Goal: Task Accomplishment & Management: Use online tool/utility

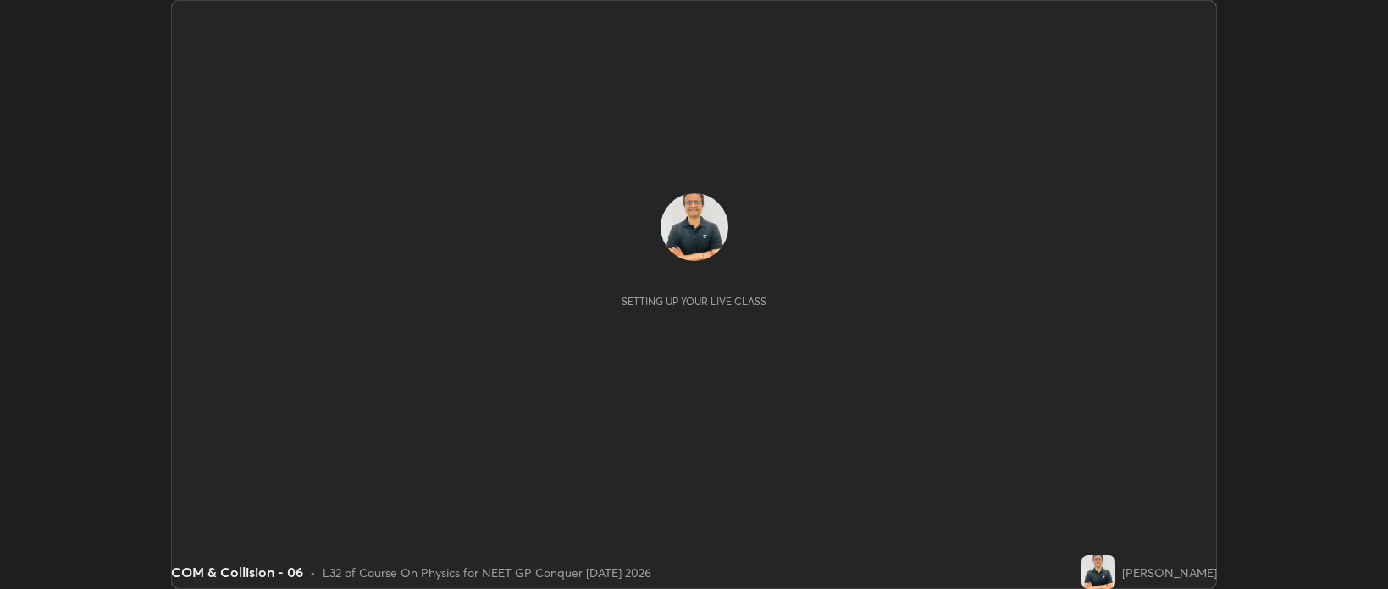
scroll to position [589, 1388]
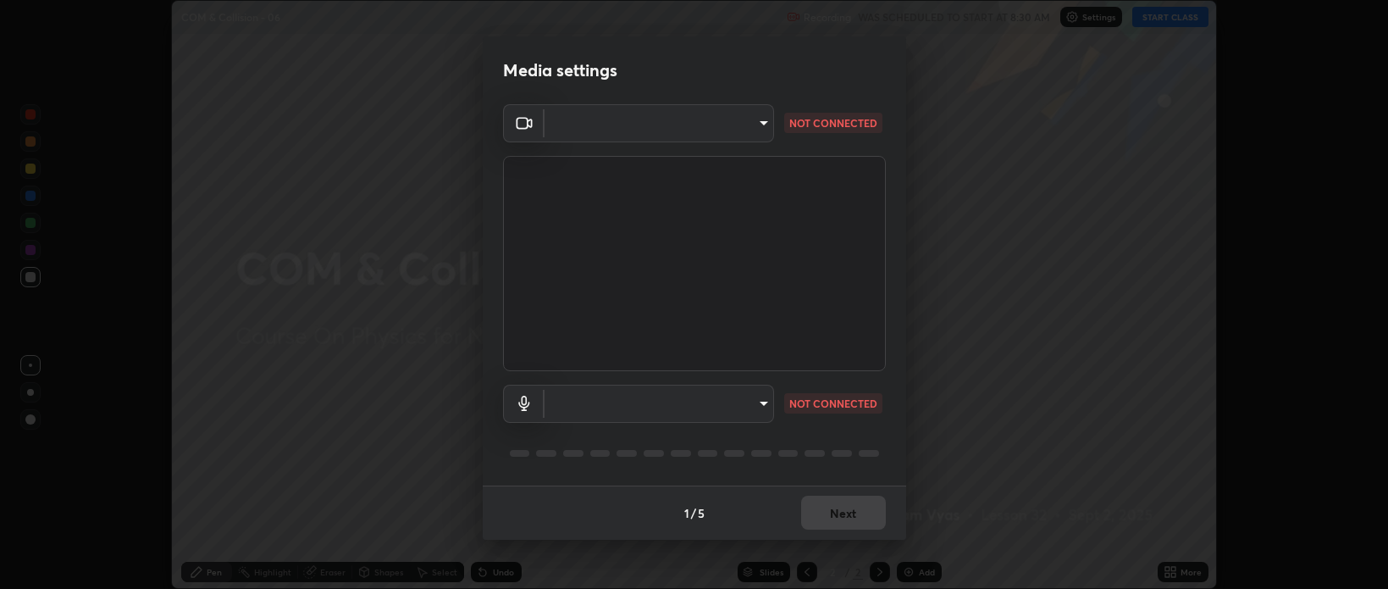
type input "bcb9d7dafccbd8d00e6ada9b6dd7e52ba20ca67bbbba0d0563dd421ab33f40a5"
type input "default"
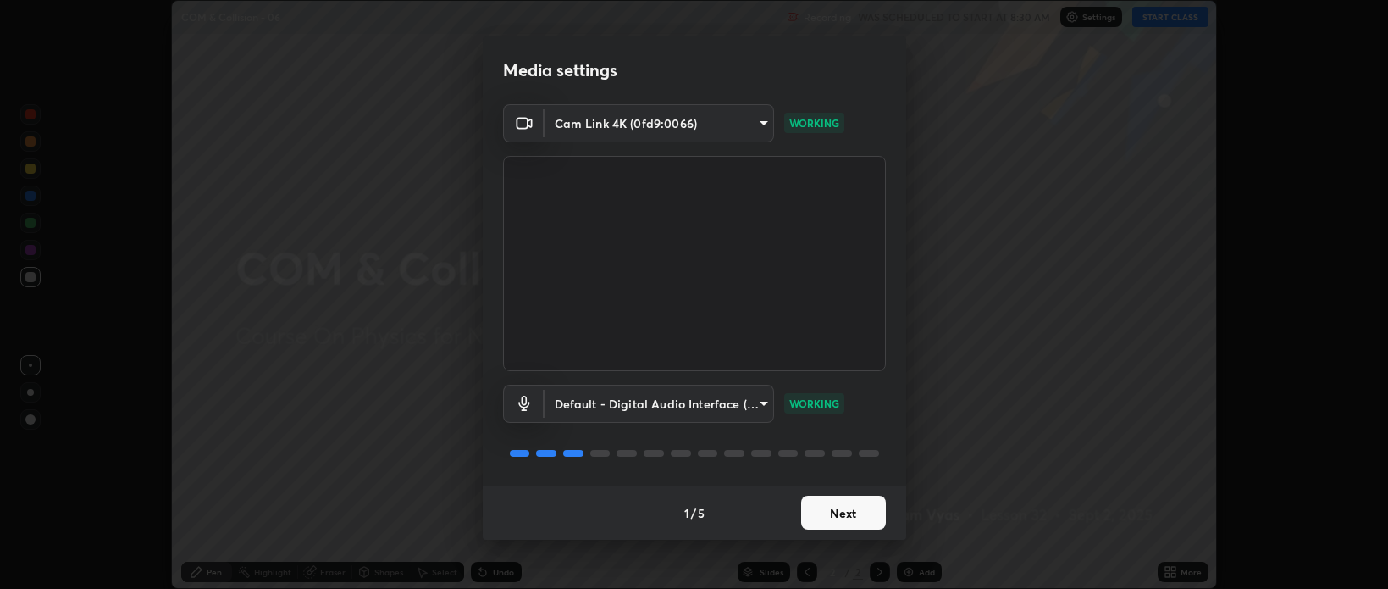
click at [862, 510] on button "Next" at bounding box center [843, 513] width 85 height 34
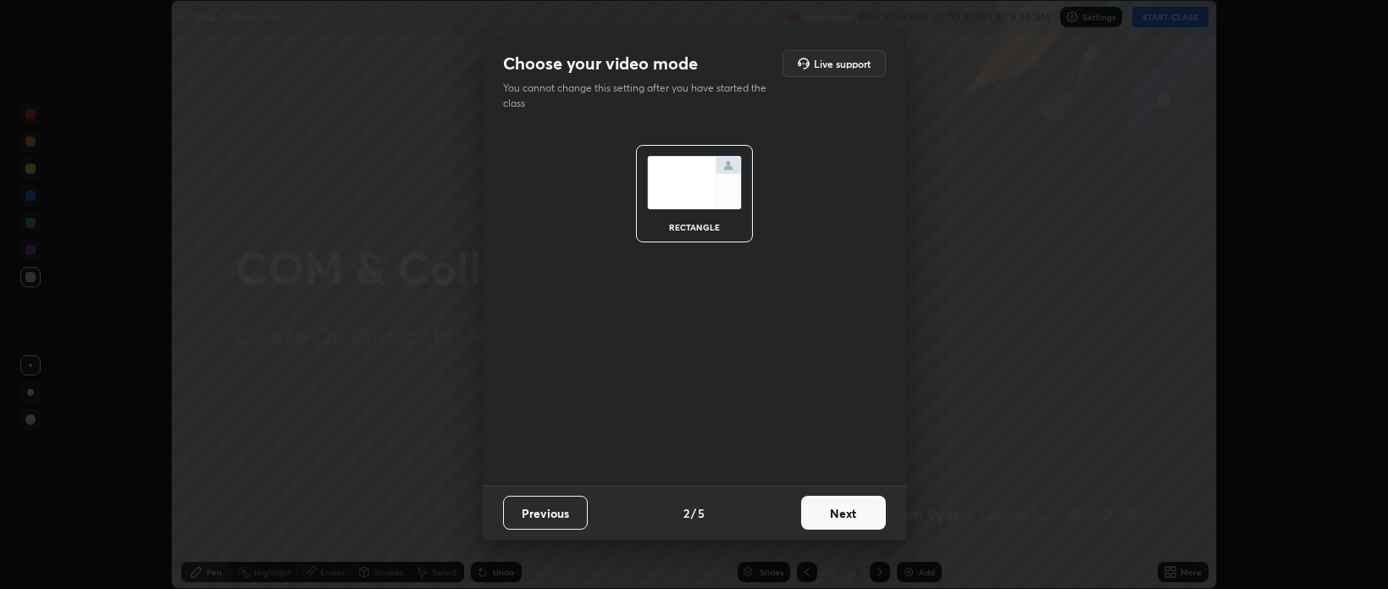
click at [850, 513] on button "Next" at bounding box center [843, 513] width 85 height 34
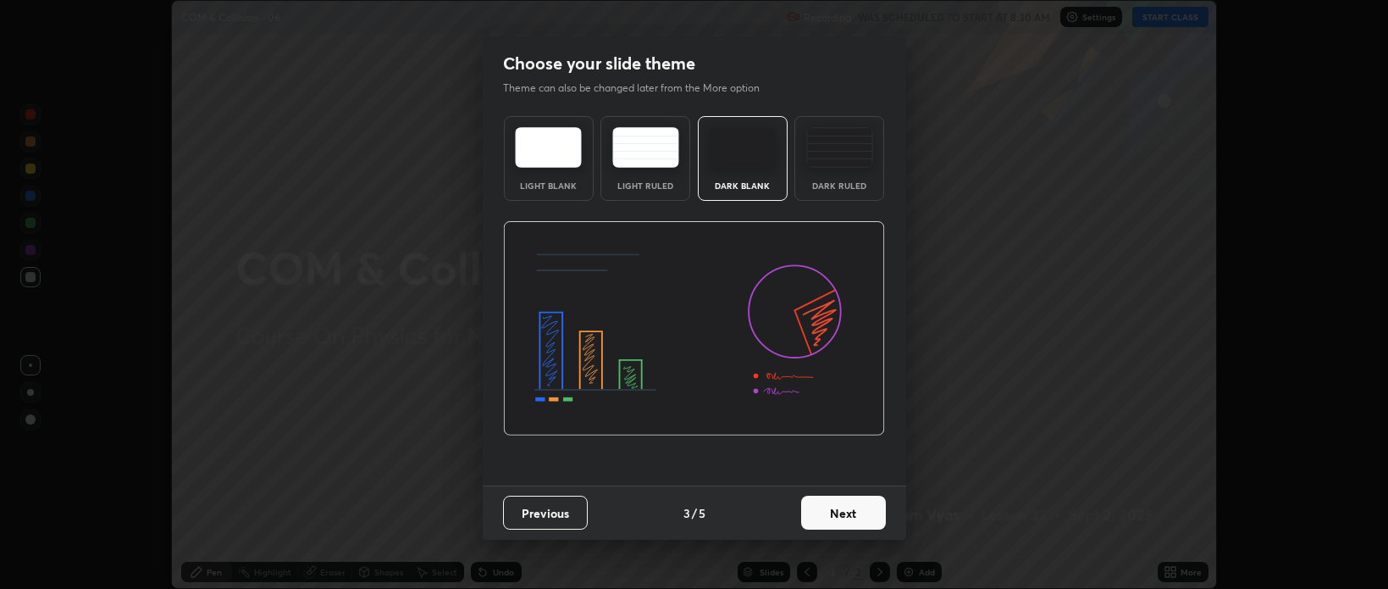
click at [845, 516] on button "Next" at bounding box center [843, 513] width 85 height 34
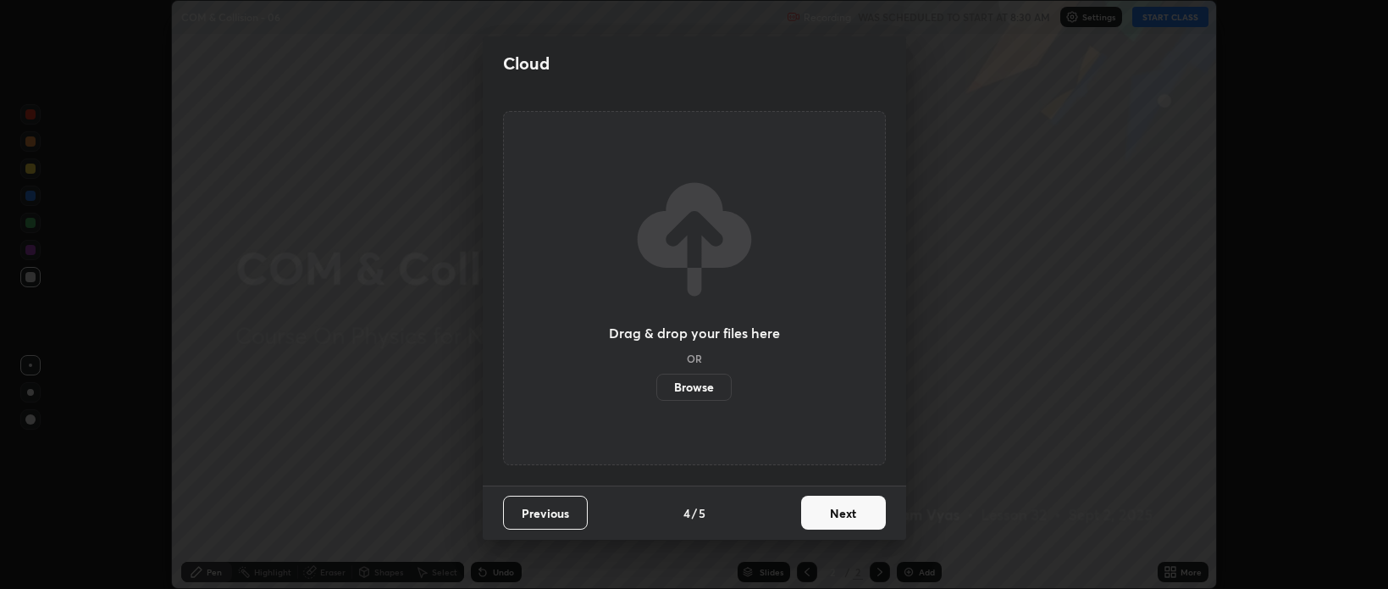
click at [852, 512] on button "Next" at bounding box center [843, 513] width 85 height 34
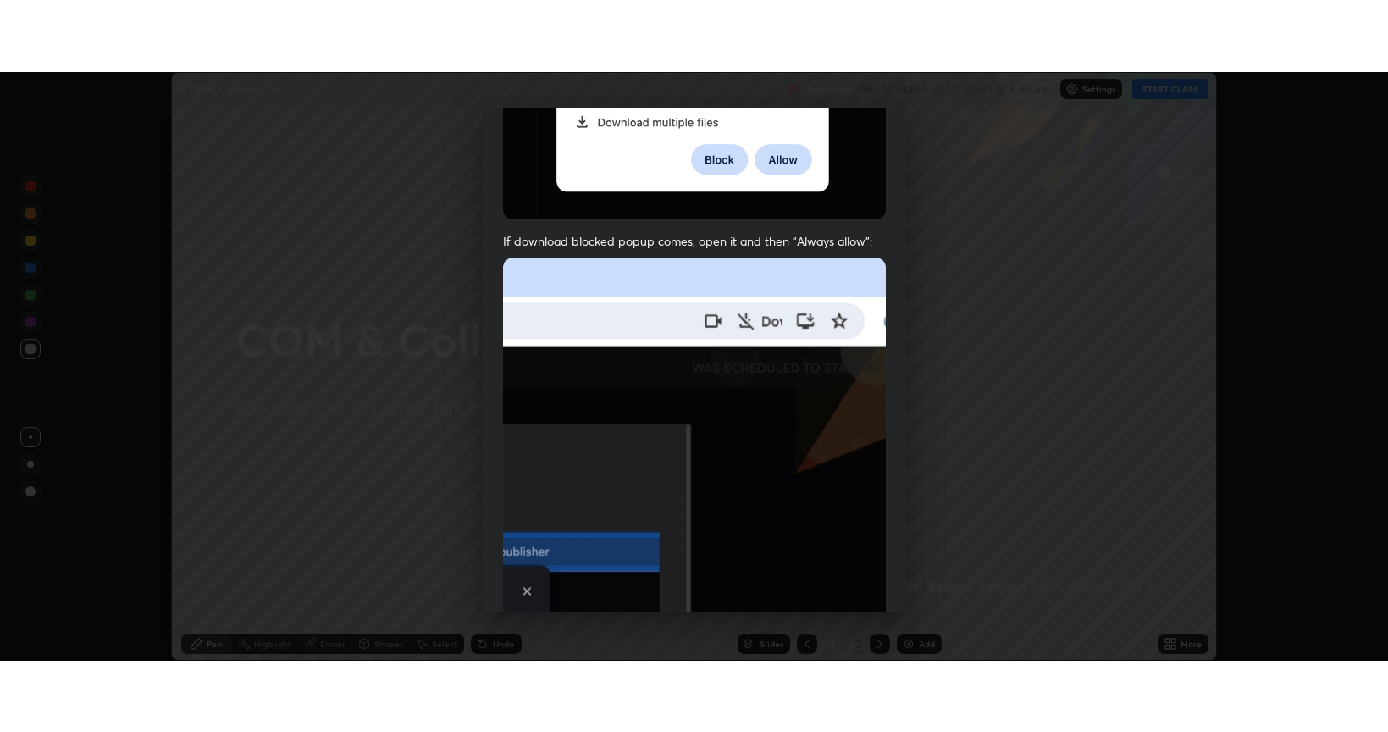
scroll to position [343, 0]
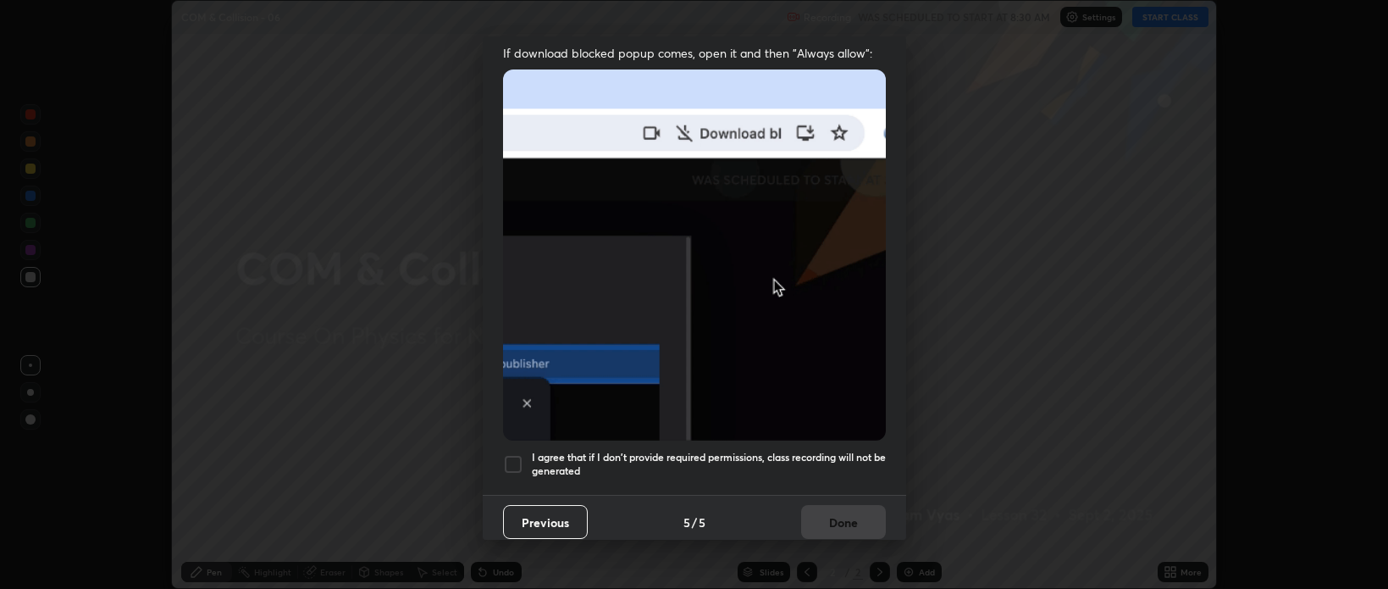
click at [507, 454] on div at bounding box center [513, 464] width 20 height 20
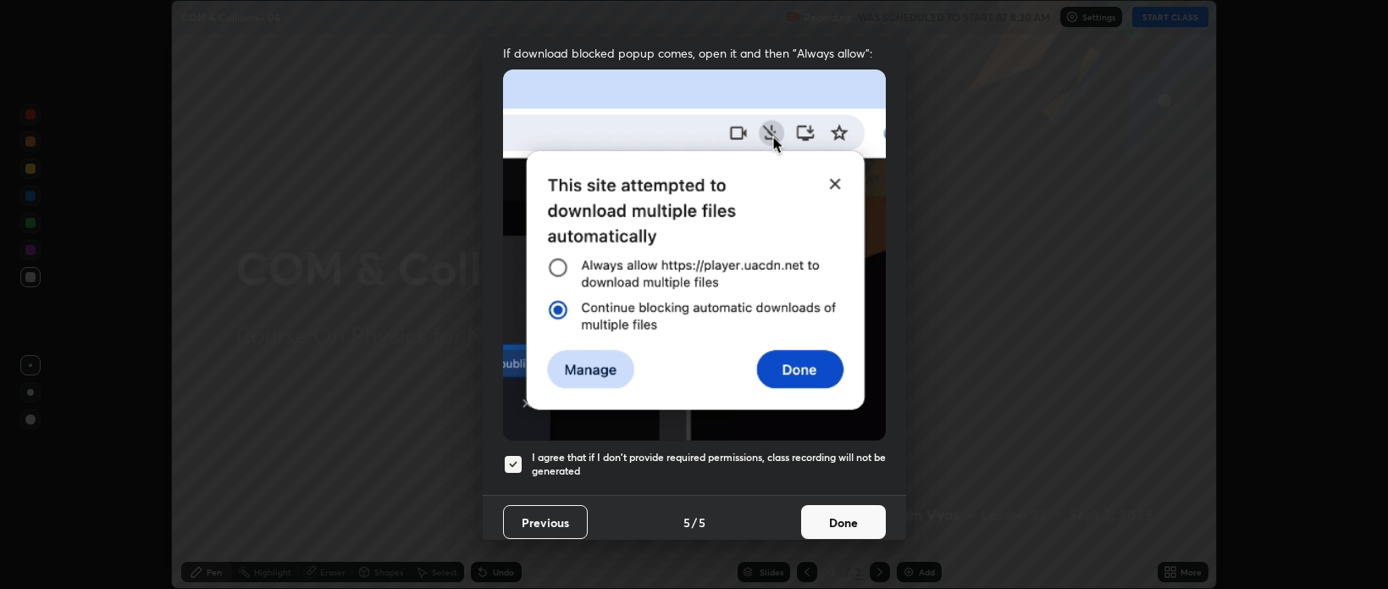
click at [836, 515] on button "Done" at bounding box center [843, 522] width 85 height 34
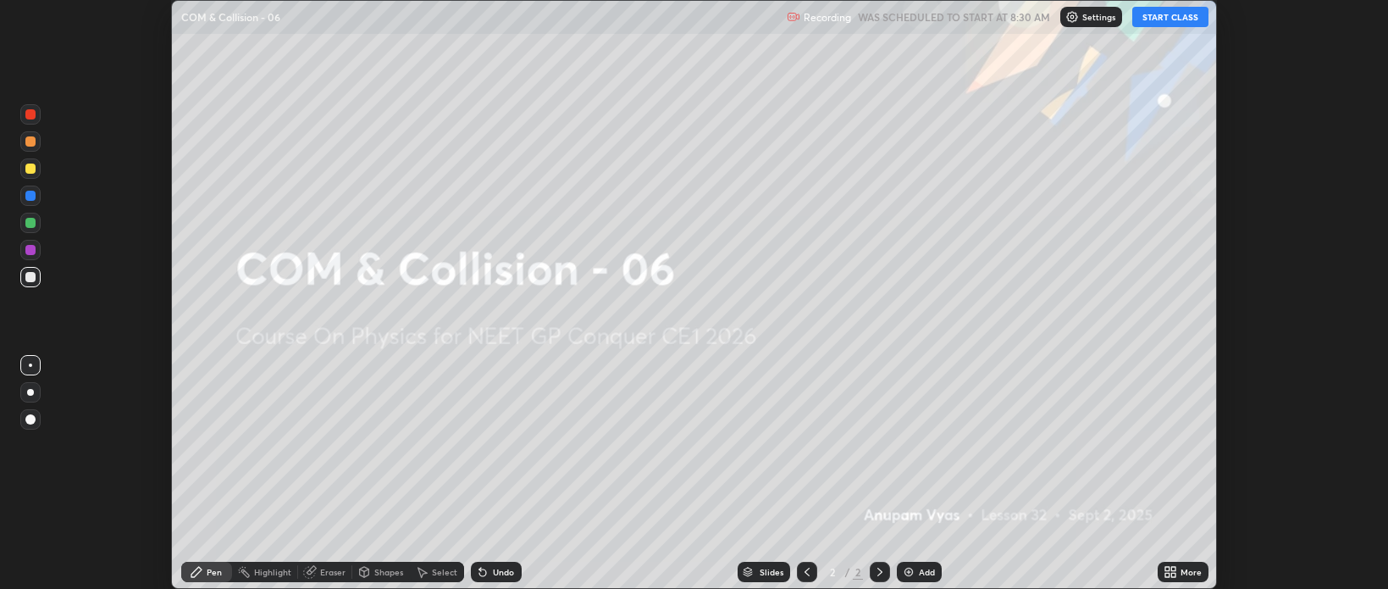
click at [1176, 20] on button "START CLASS" at bounding box center [1171, 17] width 76 height 20
click at [1183, 568] on div "More" at bounding box center [1191, 572] width 21 height 8
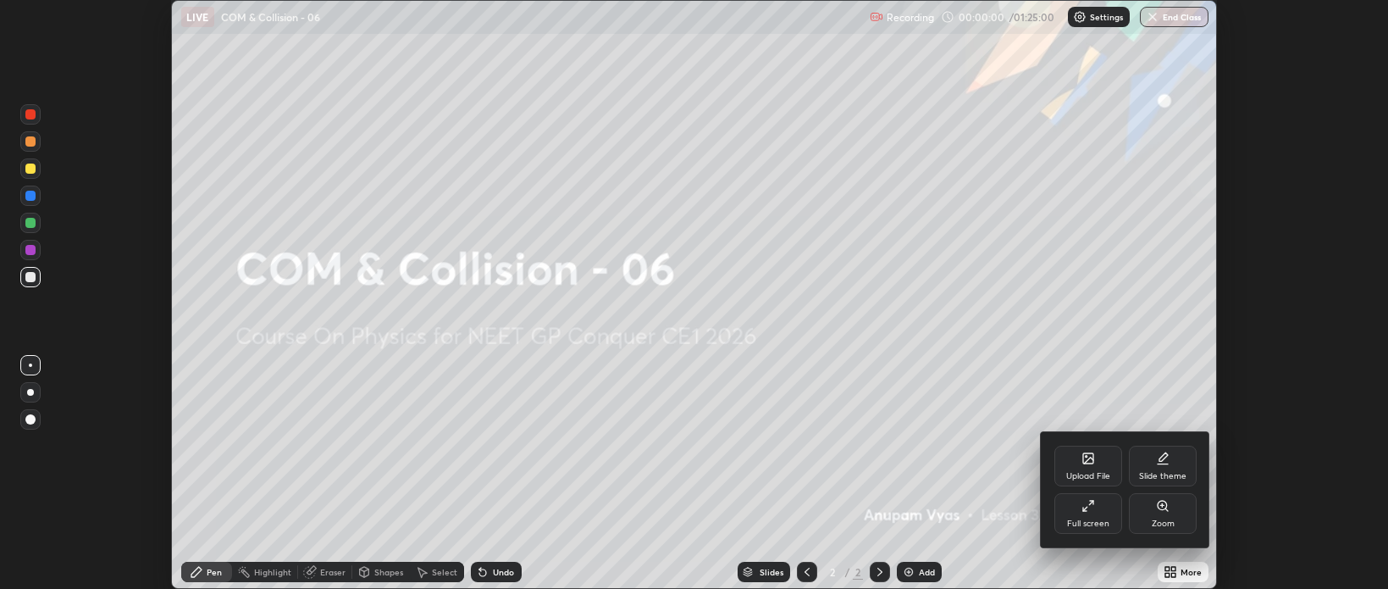
click at [1096, 513] on div "Full screen" at bounding box center [1089, 513] width 68 height 41
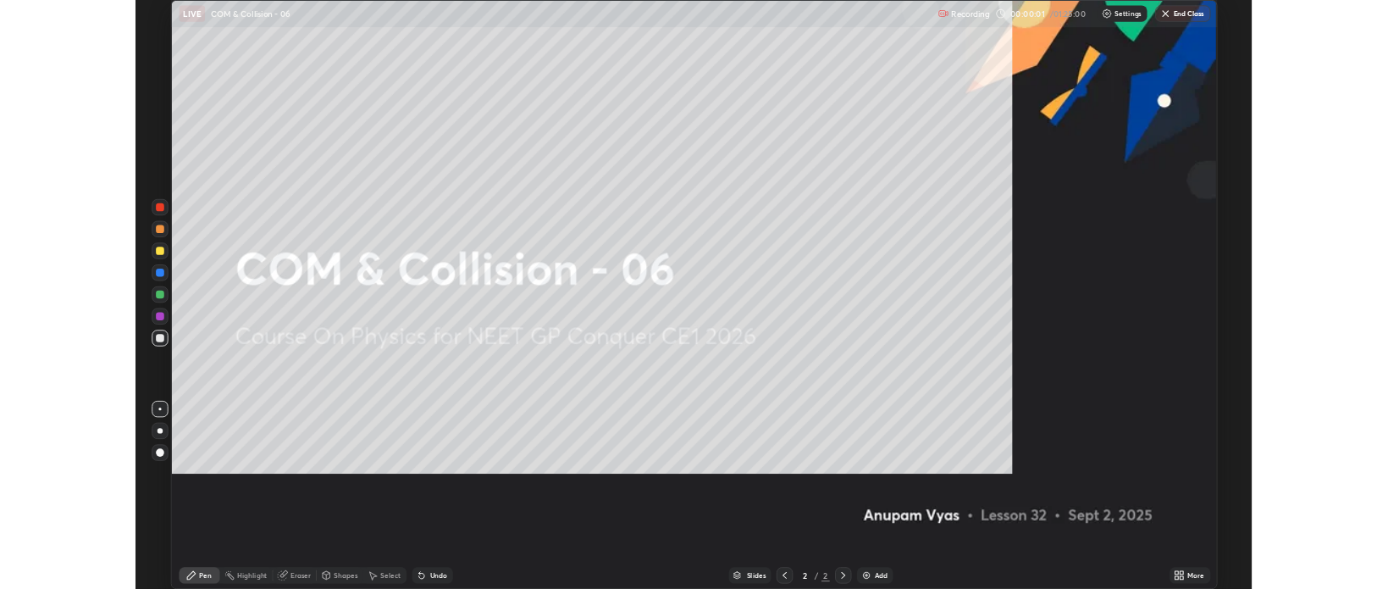
scroll to position [732, 1388]
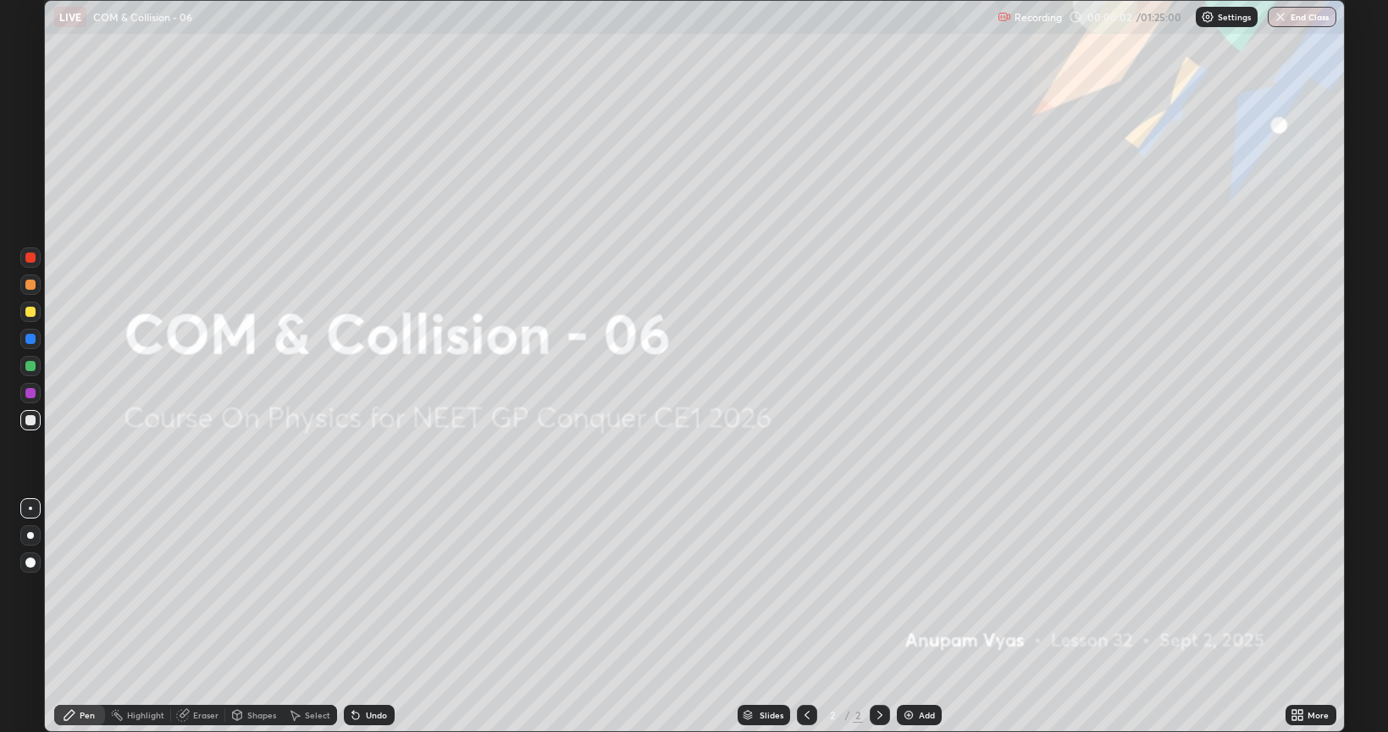
click at [923, 588] on div "Add" at bounding box center [927, 715] width 16 height 8
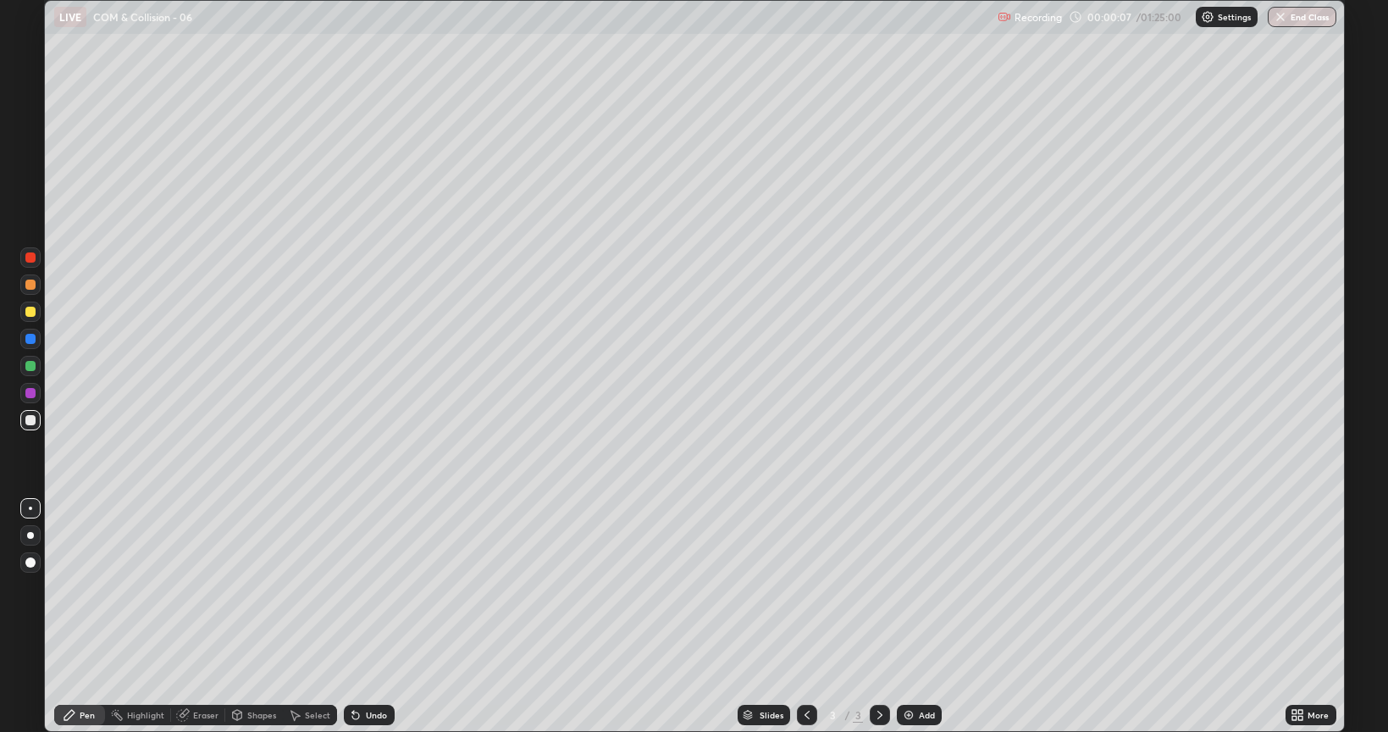
click at [32, 536] on div at bounding box center [30, 535] width 7 height 7
click at [33, 315] on div at bounding box center [30, 312] width 10 height 10
click at [928, 588] on div "Add" at bounding box center [919, 715] width 45 height 20
click at [33, 422] on div at bounding box center [30, 420] width 10 height 10
click at [198, 588] on div "Eraser" at bounding box center [205, 715] width 25 height 8
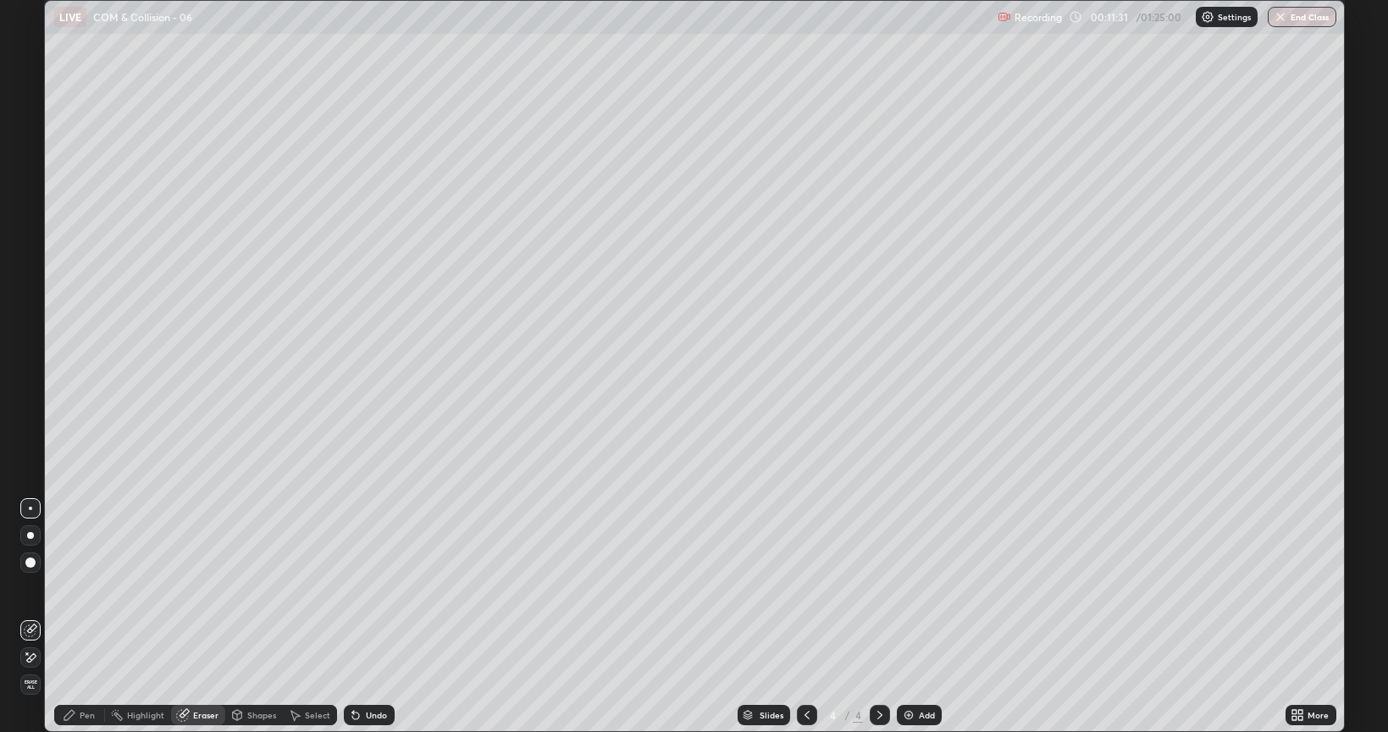
click at [86, 588] on div "Pen" at bounding box center [87, 715] width 15 height 8
click at [28, 315] on div at bounding box center [30, 312] width 10 height 10
click at [204, 588] on div "Eraser" at bounding box center [205, 715] width 25 height 8
click at [79, 588] on div "Pen" at bounding box center [79, 715] width 51 height 20
click at [919, 588] on div "Add" at bounding box center [927, 715] width 16 height 8
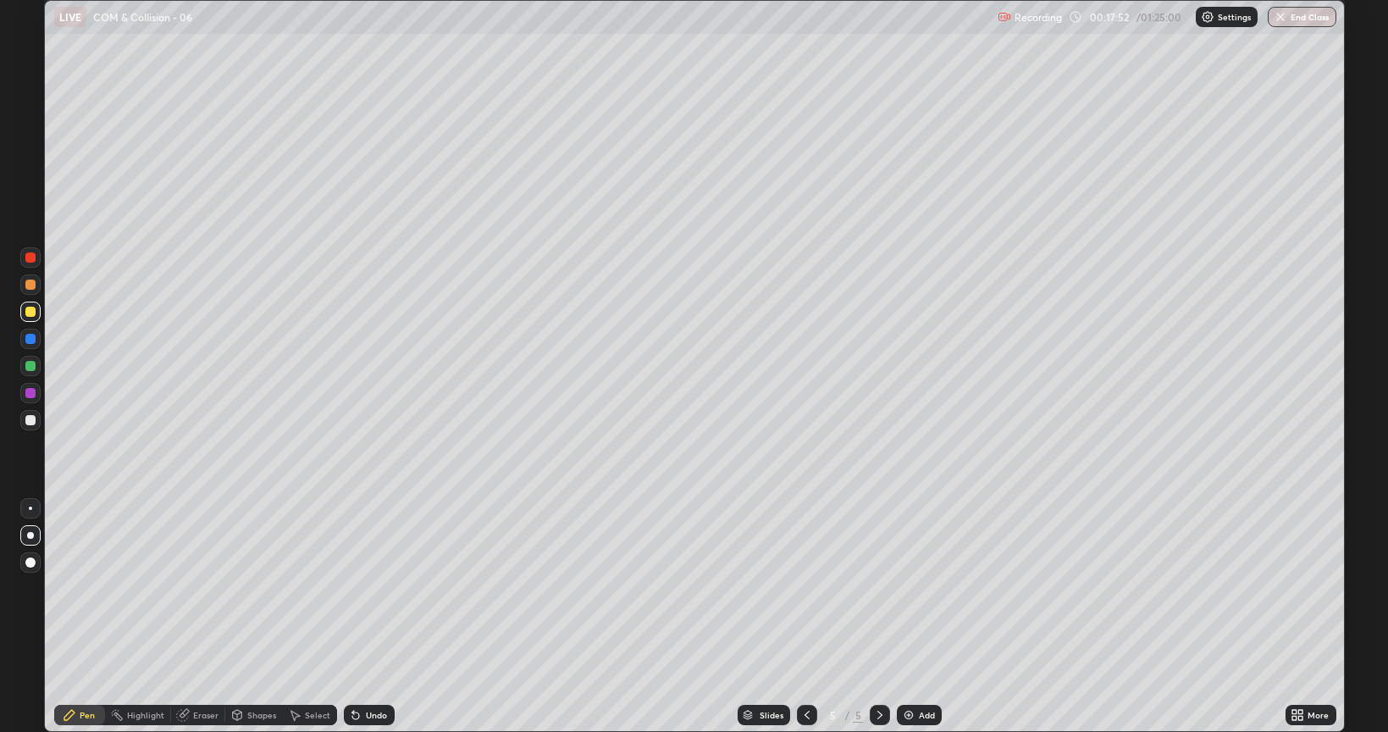
click at [31, 424] on div at bounding box center [30, 420] width 10 height 10
click at [920, 588] on div "Add" at bounding box center [927, 715] width 16 height 8
click at [376, 588] on div "Undo" at bounding box center [376, 715] width 21 height 8
click at [380, 588] on div "Undo" at bounding box center [376, 715] width 21 height 8
click at [920, 588] on div "Add" at bounding box center [927, 715] width 16 height 8
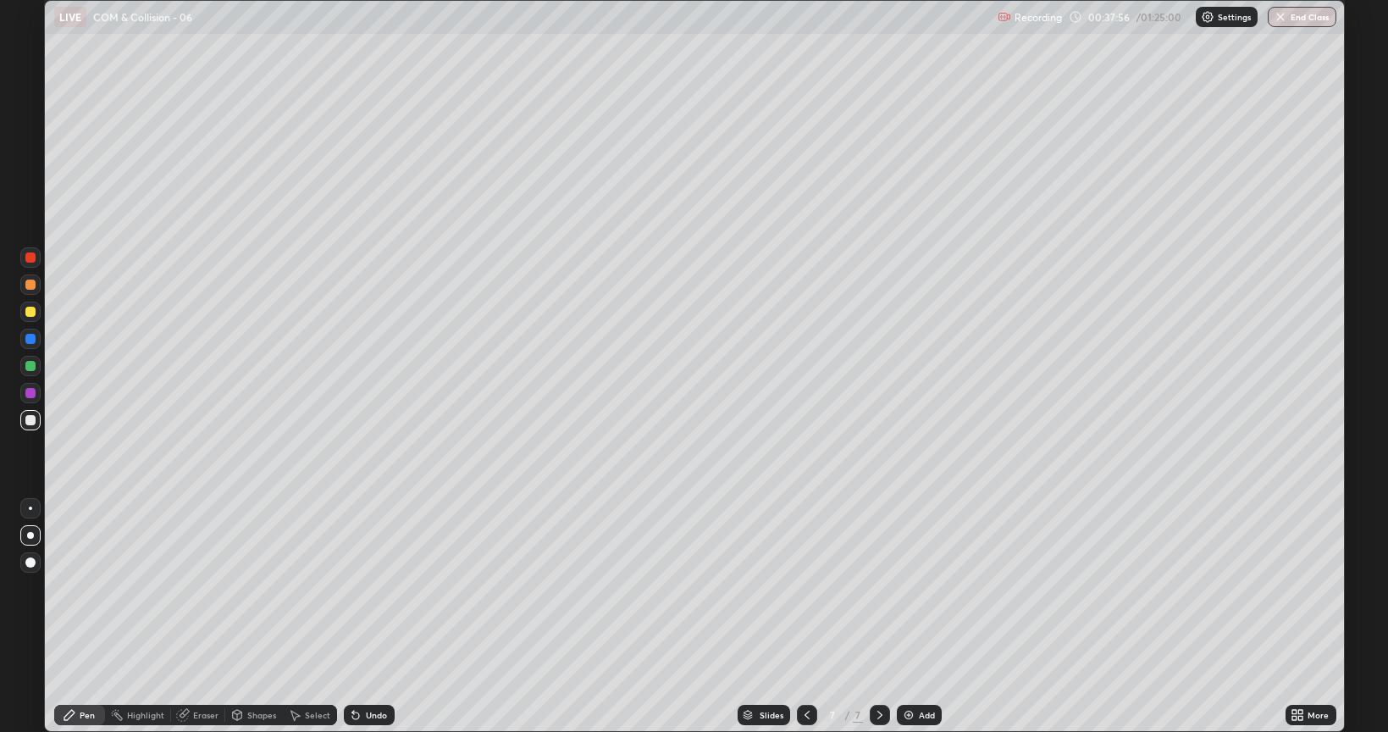
click at [919, 588] on div "Add" at bounding box center [927, 715] width 16 height 8
click at [374, 588] on div "Undo" at bounding box center [369, 715] width 51 height 20
click at [930, 588] on div "Add" at bounding box center [927, 715] width 16 height 8
click at [203, 588] on div "Eraser" at bounding box center [205, 715] width 25 height 8
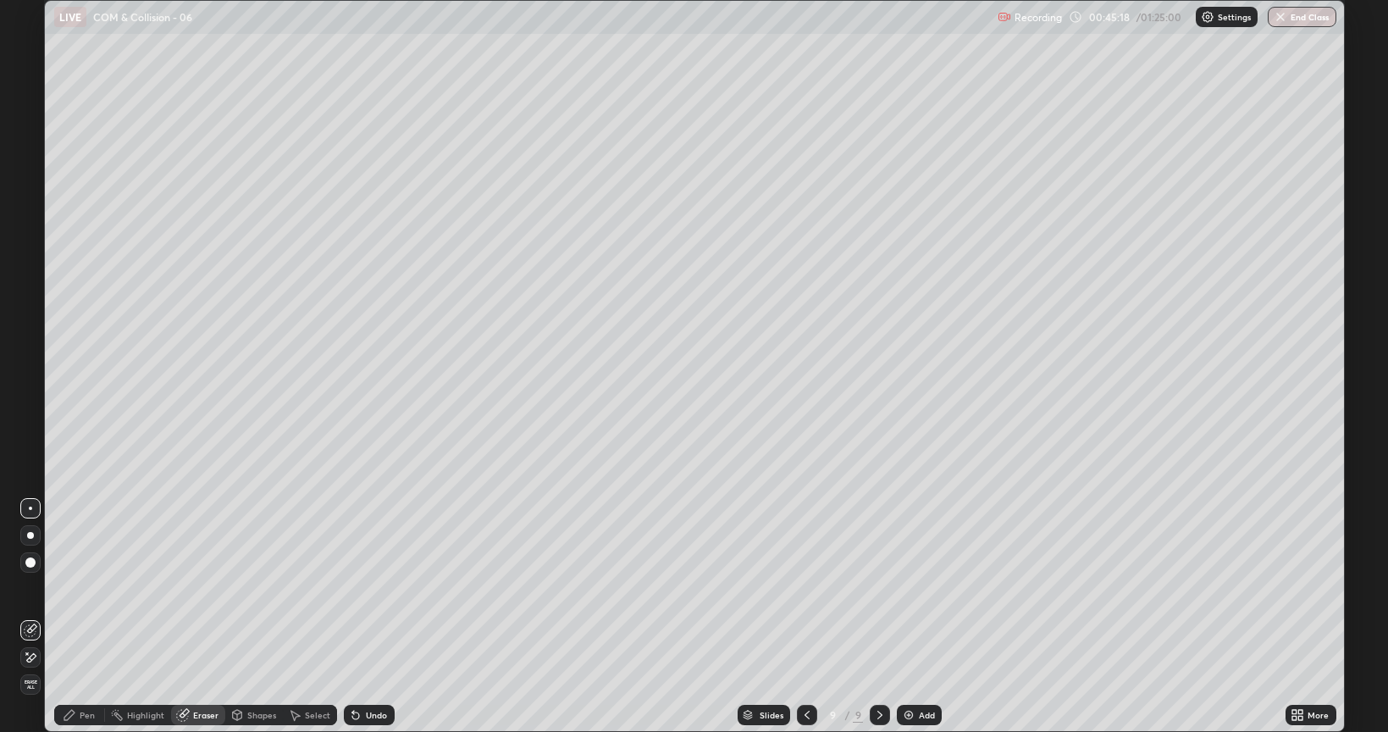
click at [86, 588] on div "Pen" at bounding box center [87, 715] width 15 height 8
click at [921, 588] on div "Add" at bounding box center [927, 715] width 16 height 8
click at [920, 588] on div "Add" at bounding box center [928, 715] width 16 height 8
click at [206, 588] on div "Eraser" at bounding box center [205, 715] width 25 height 8
click at [91, 588] on div "Pen" at bounding box center [79, 715] width 51 height 20
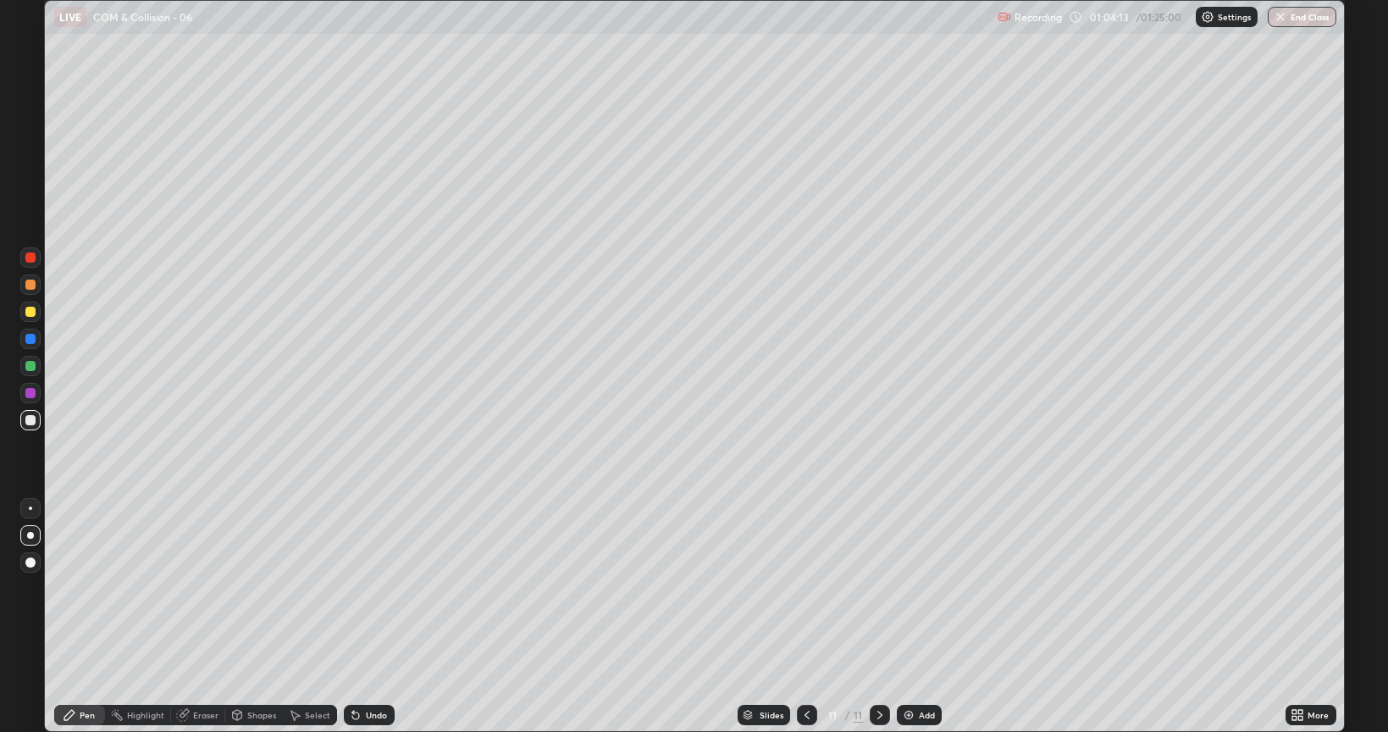
click at [919, 588] on div "Add" at bounding box center [927, 715] width 16 height 8
click at [374, 588] on div "Undo" at bounding box center [376, 715] width 21 height 8
click at [375, 588] on div "Undo" at bounding box center [376, 715] width 21 height 8
click at [919, 588] on div "Add" at bounding box center [927, 715] width 16 height 8
click at [32, 312] on div at bounding box center [30, 312] width 10 height 10
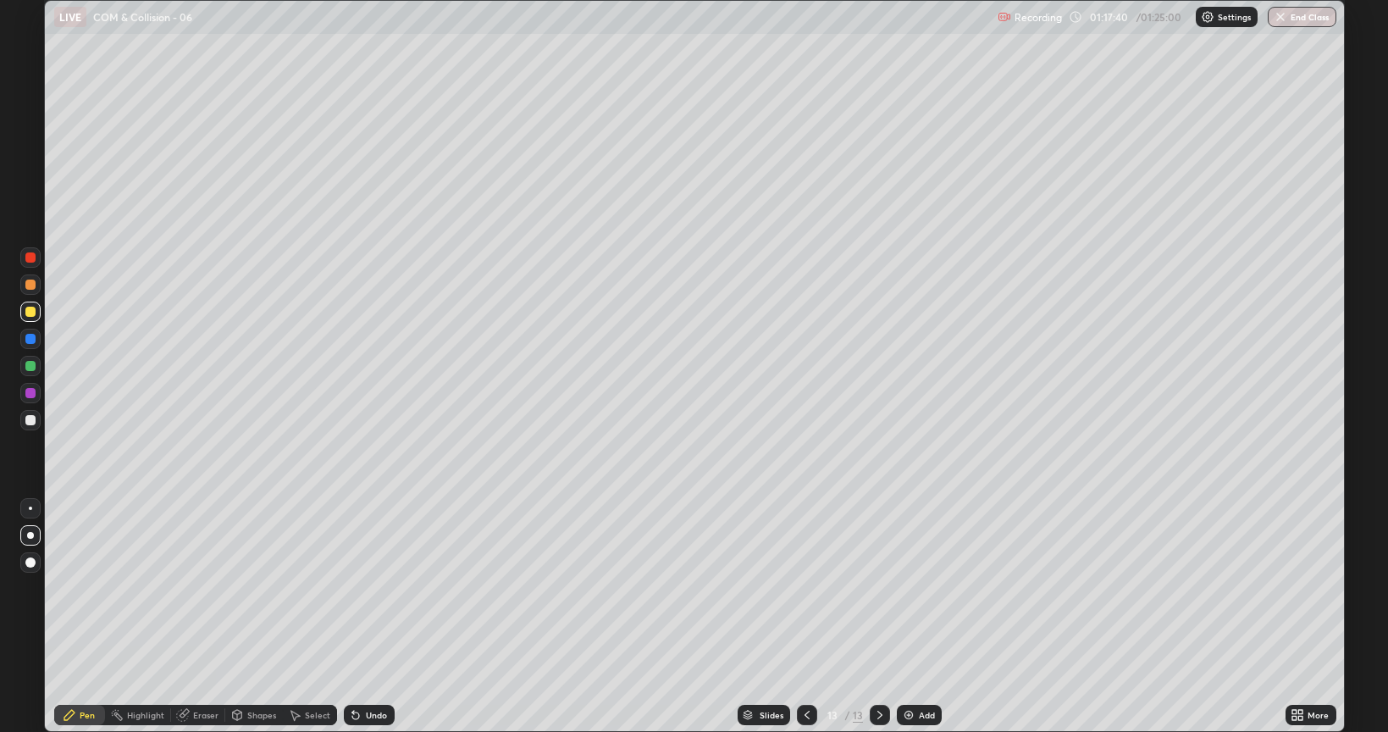
click at [926, 588] on div "Add" at bounding box center [927, 715] width 16 height 8
click at [34, 420] on div at bounding box center [30, 420] width 10 height 10
click at [1310, 16] on button "End Class" at bounding box center [1303, 17] width 67 height 20
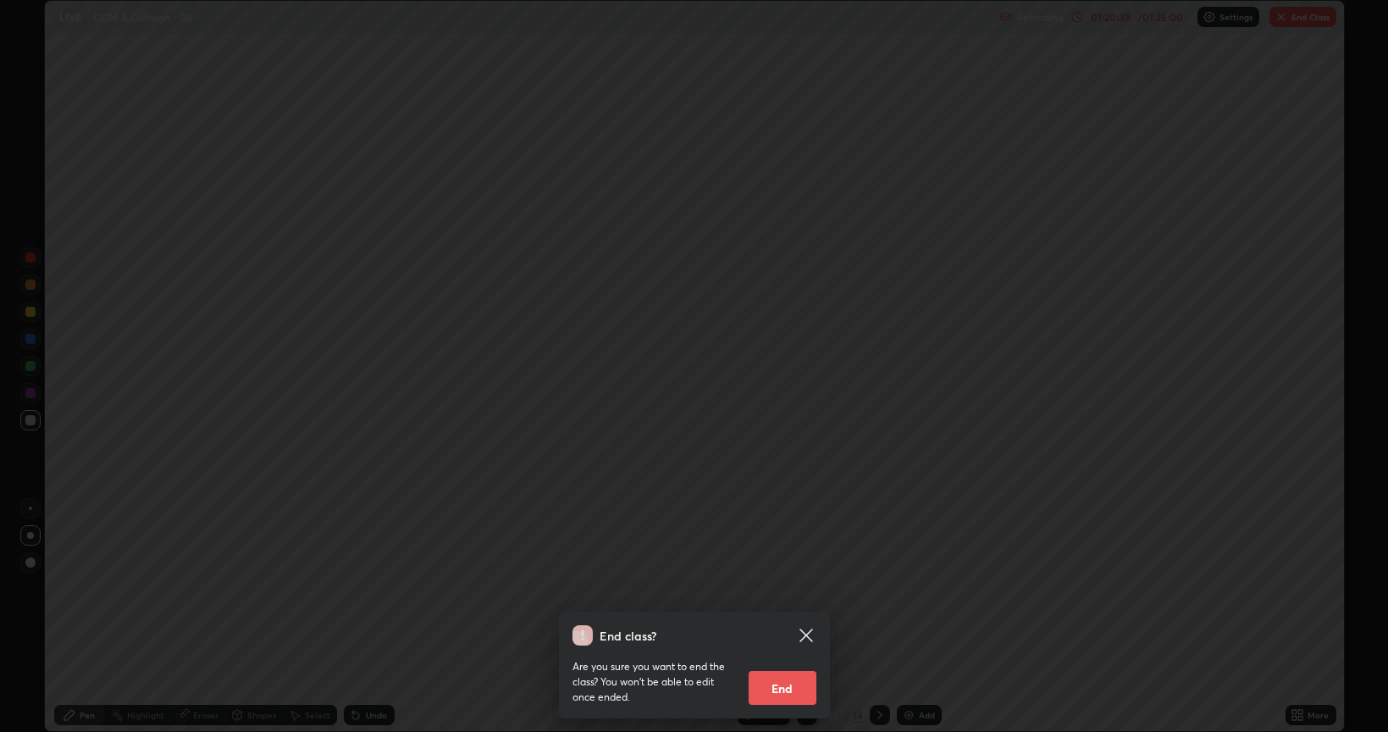
click at [793, 588] on button "End" at bounding box center [783, 688] width 68 height 34
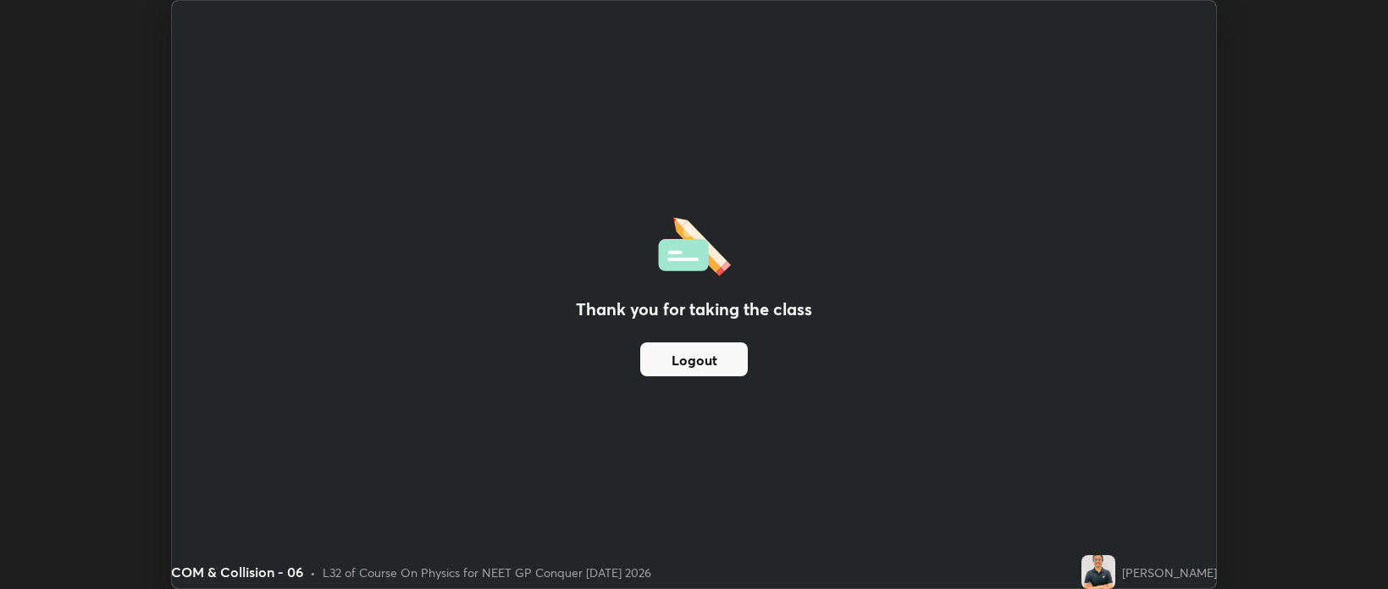
scroll to position [84122, 83322]
